Goal: Obtain resource: Download file/media

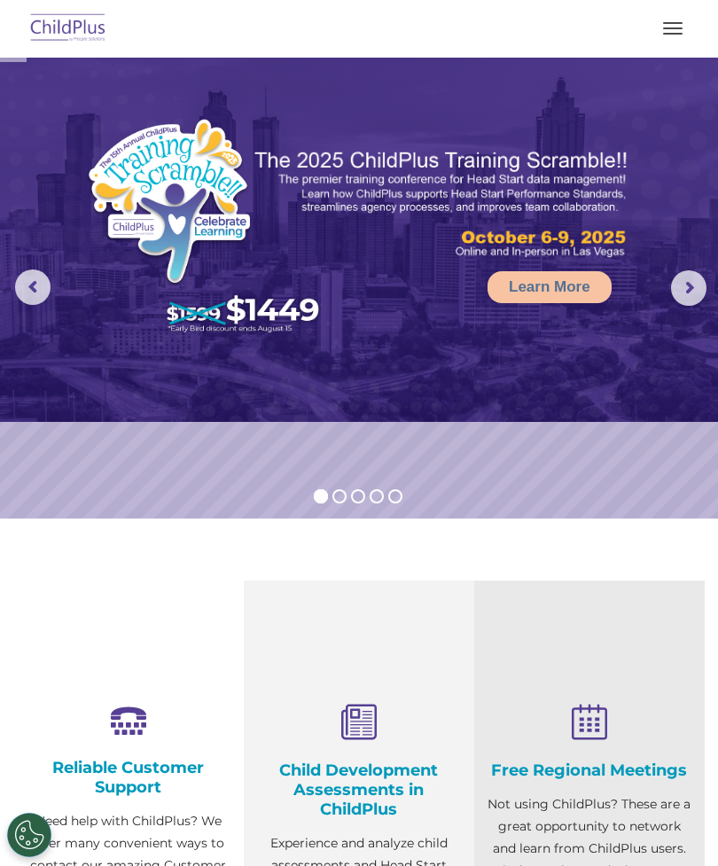
select select "MEDIUM"
click at [671, 19] on button "button" at bounding box center [672, 28] width 37 height 28
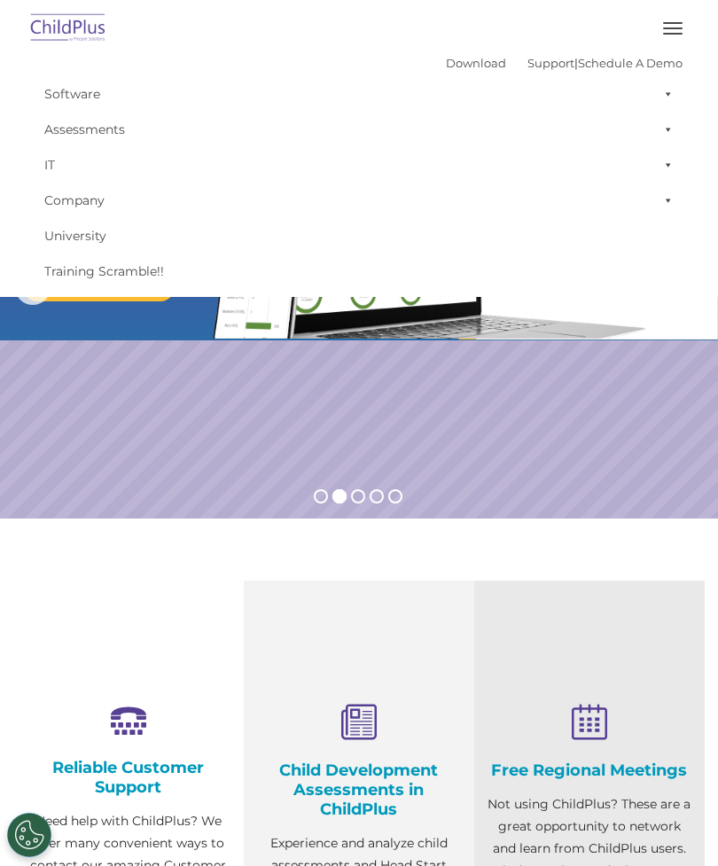
click at [673, 27] on button "button" at bounding box center [672, 28] width 37 height 28
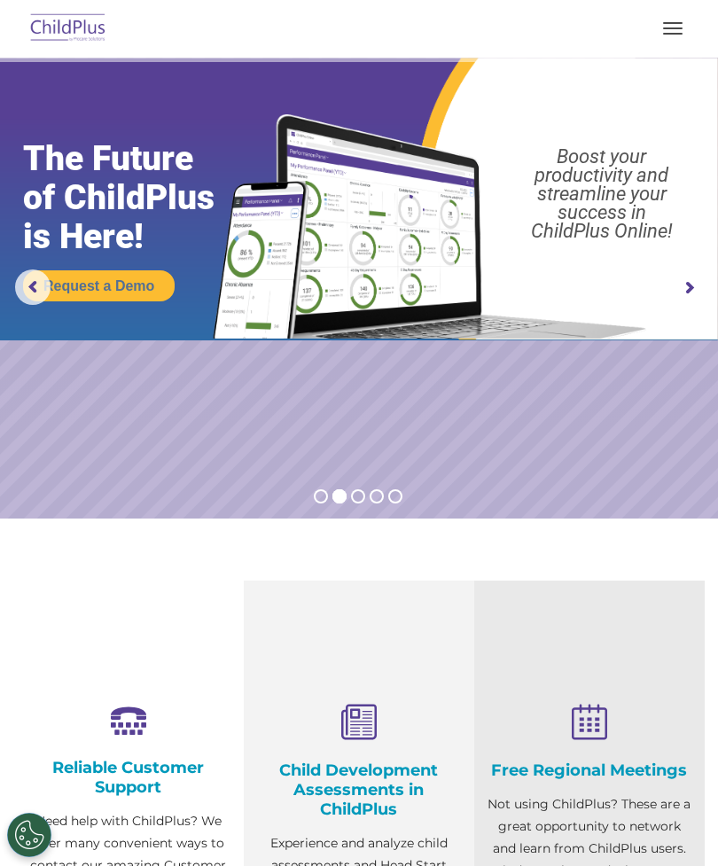
click at [657, 41] on button "button" at bounding box center [672, 28] width 37 height 28
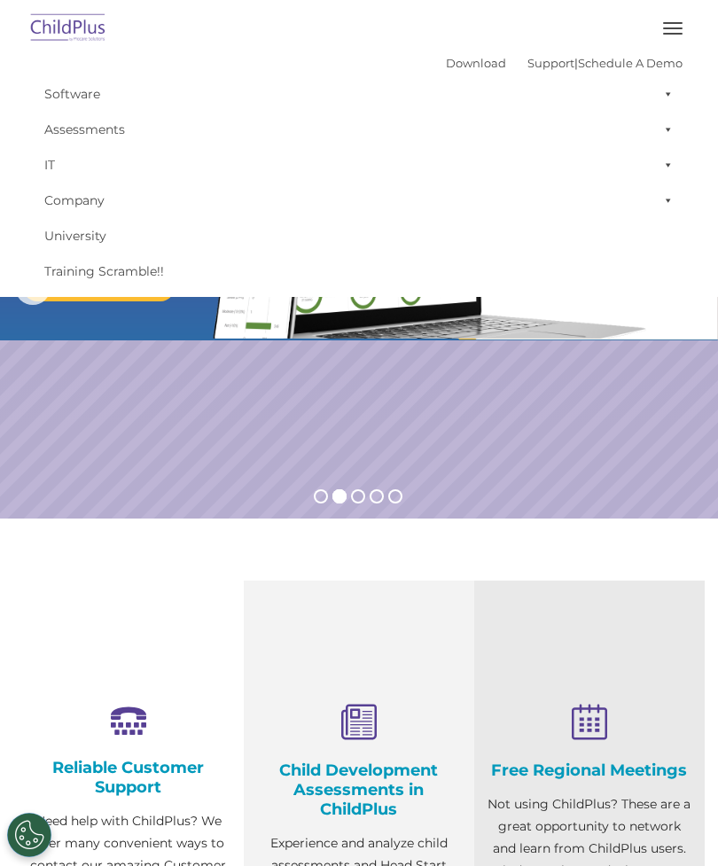
click at [670, 24] on button "button" at bounding box center [672, 28] width 37 height 28
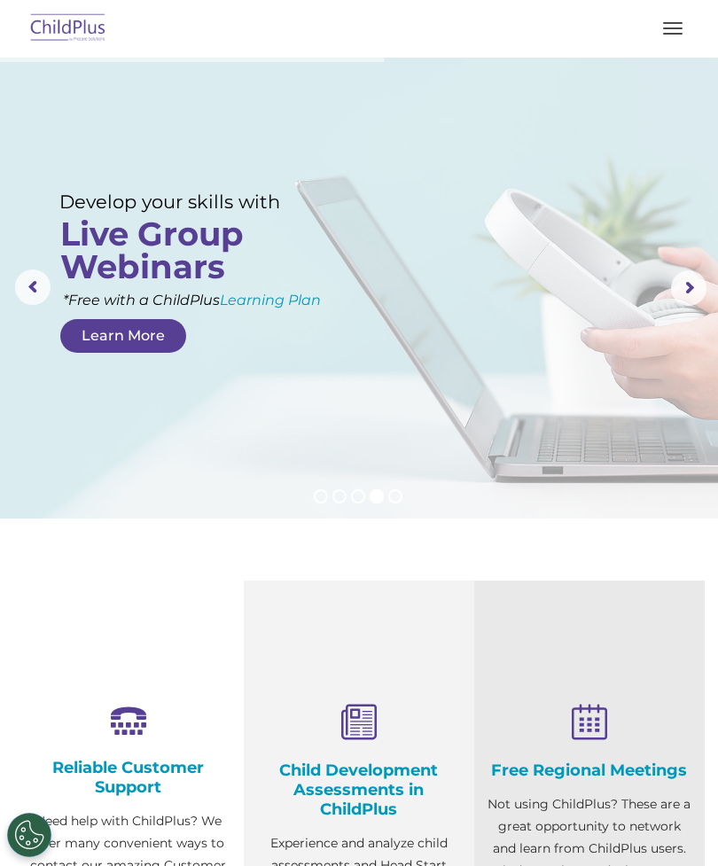
click at [669, 35] on button "button" at bounding box center [672, 28] width 37 height 28
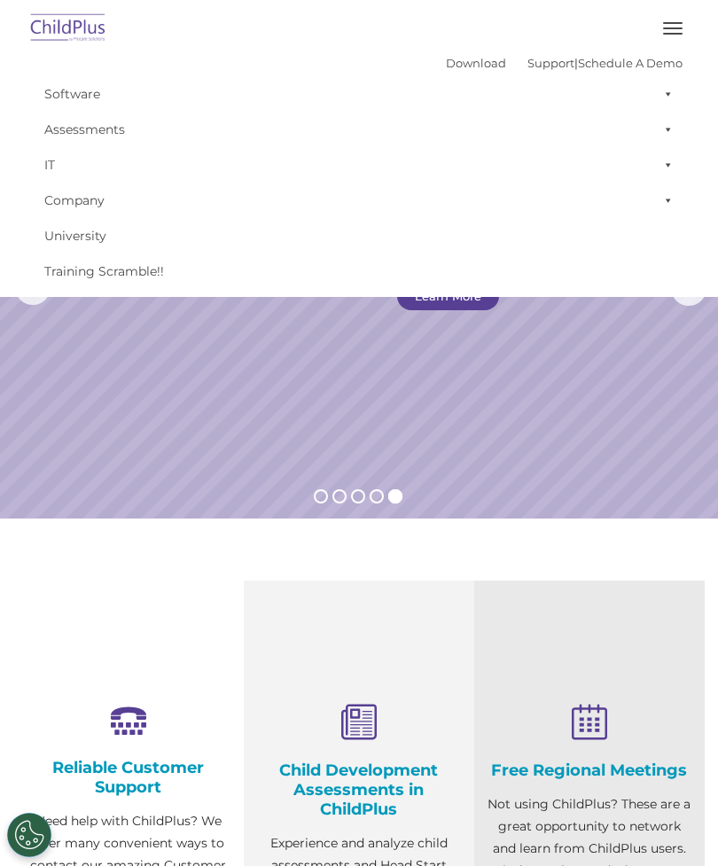
click at [674, 25] on button "button" at bounding box center [672, 28] width 37 height 28
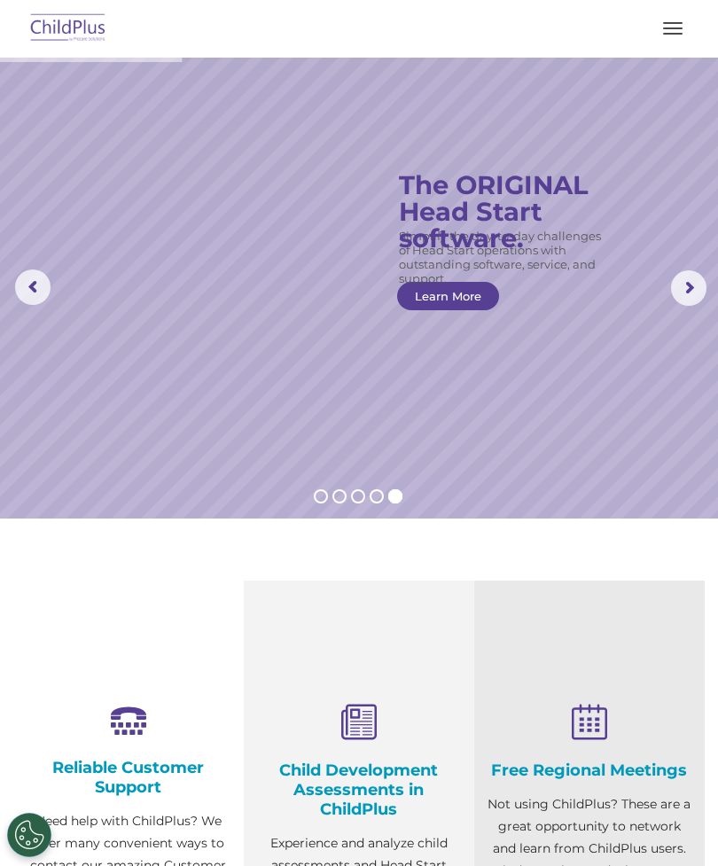
click at [672, 23] on span "button" at bounding box center [672, 23] width 19 height 2
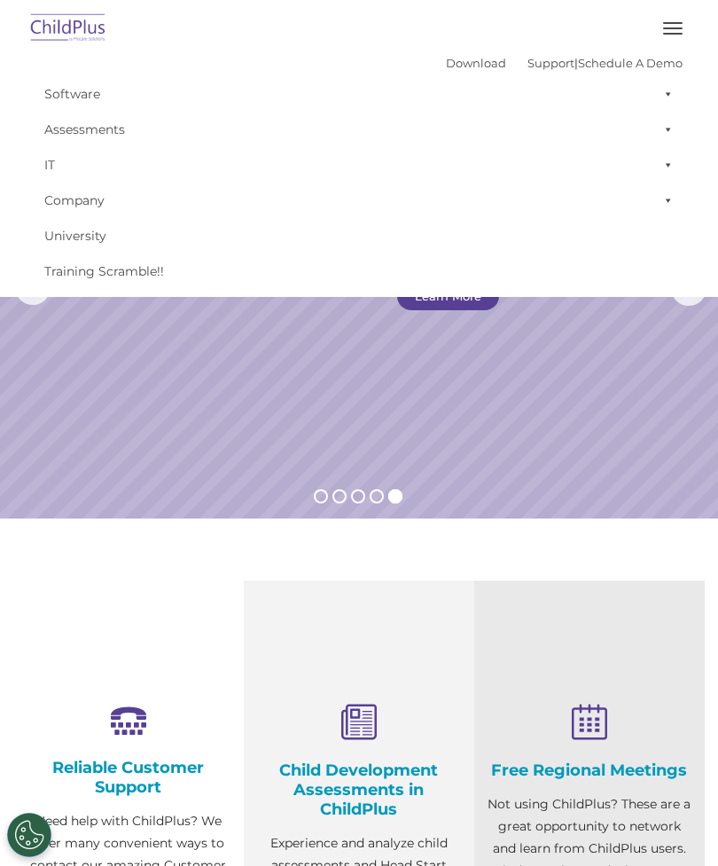
click at [49, 35] on img at bounding box center [68, 29] width 83 height 42
click at [447, 64] on link "Download" at bounding box center [476, 63] width 60 height 14
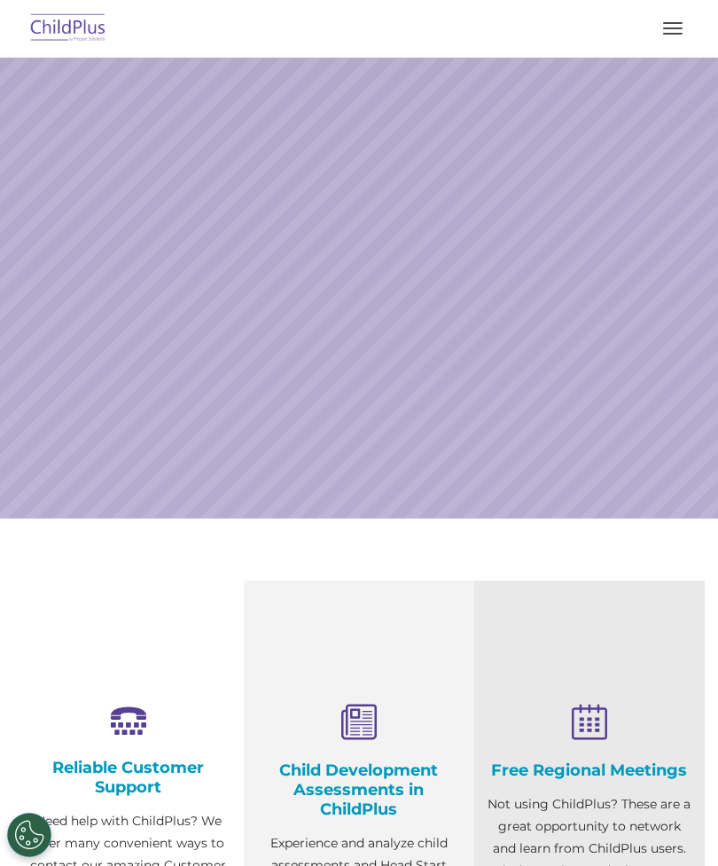
select select "MEDIUM"
